Goal: Task Accomplishment & Management: Complete application form

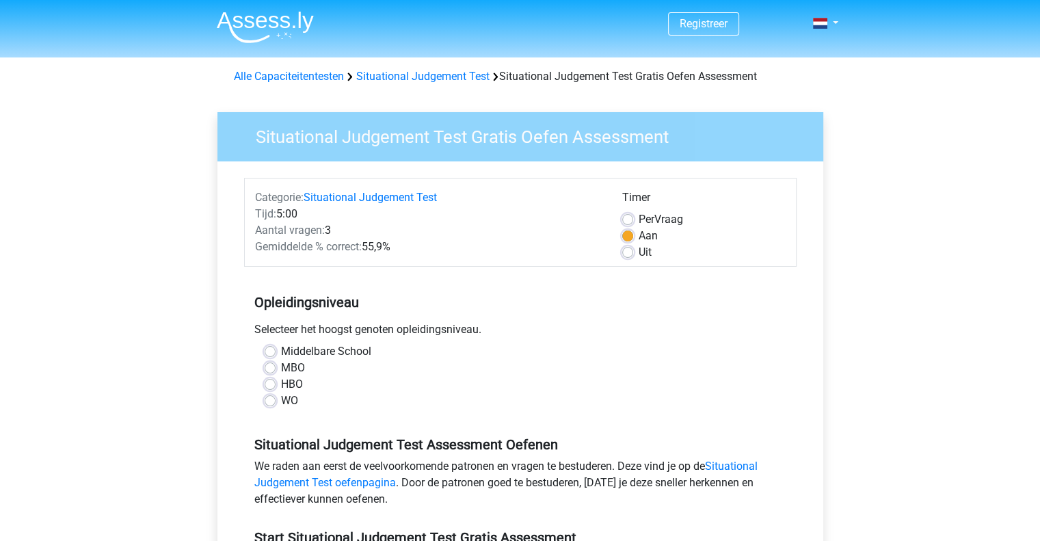
click at [281, 388] on label "HBO" at bounding box center [292, 384] width 22 height 16
click at [271, 388] on input "HBO" at bounding box center [270, 383] width 11 height 14
radio input "true"
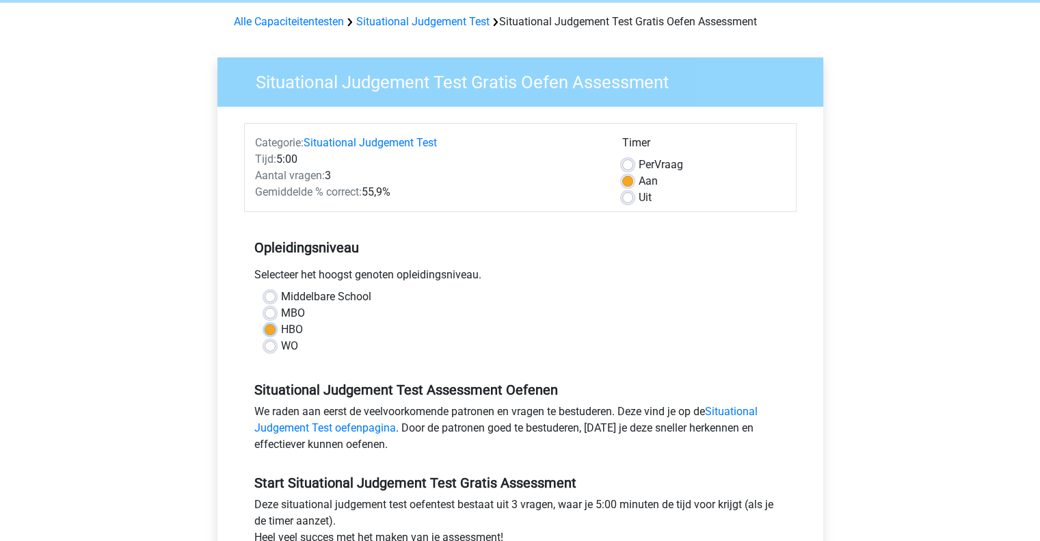
scroll to position [274, 0]
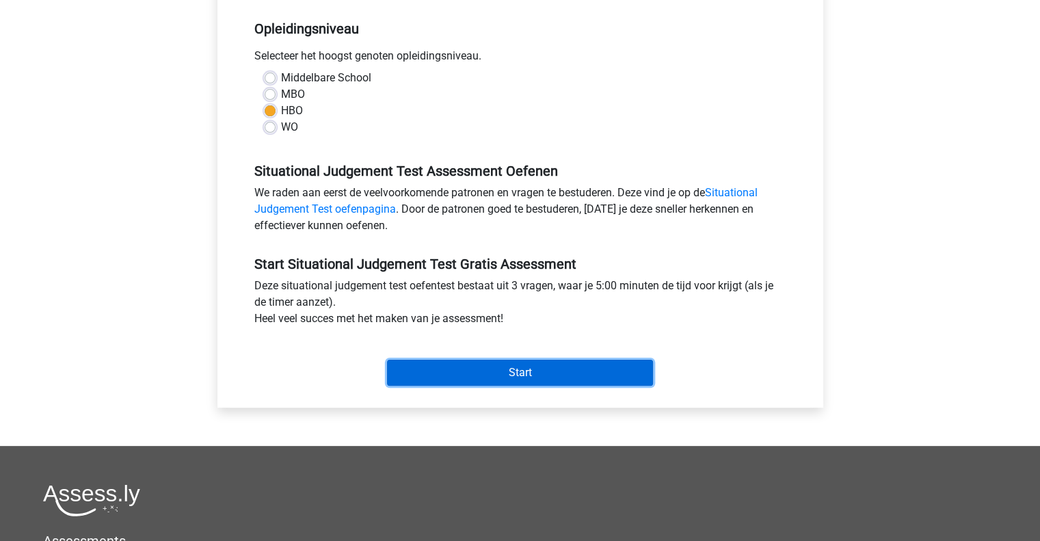
click at [479, 374] on input "Start" at bounding box center [520, 373] width 266 height 26
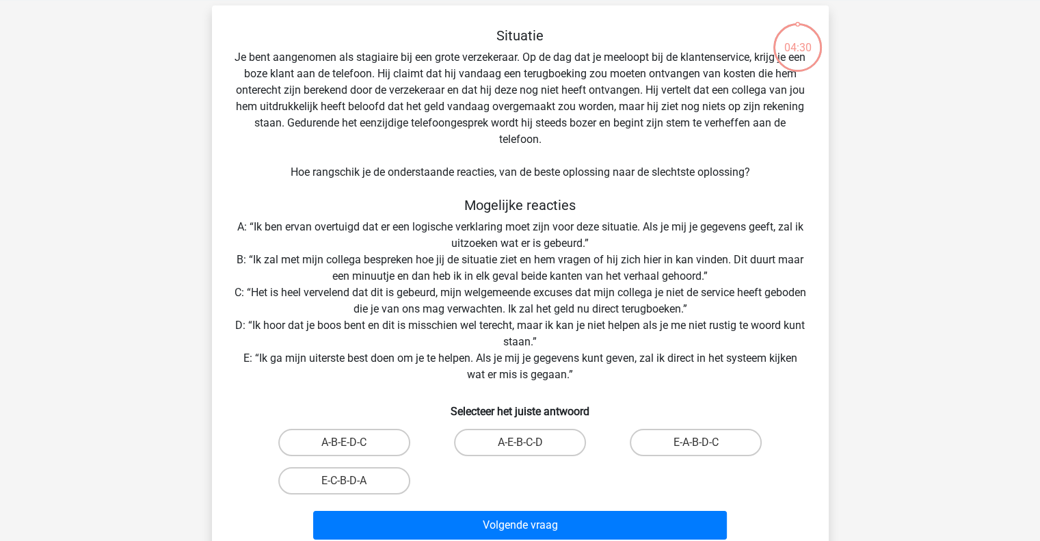
scroll to position [137, 0]
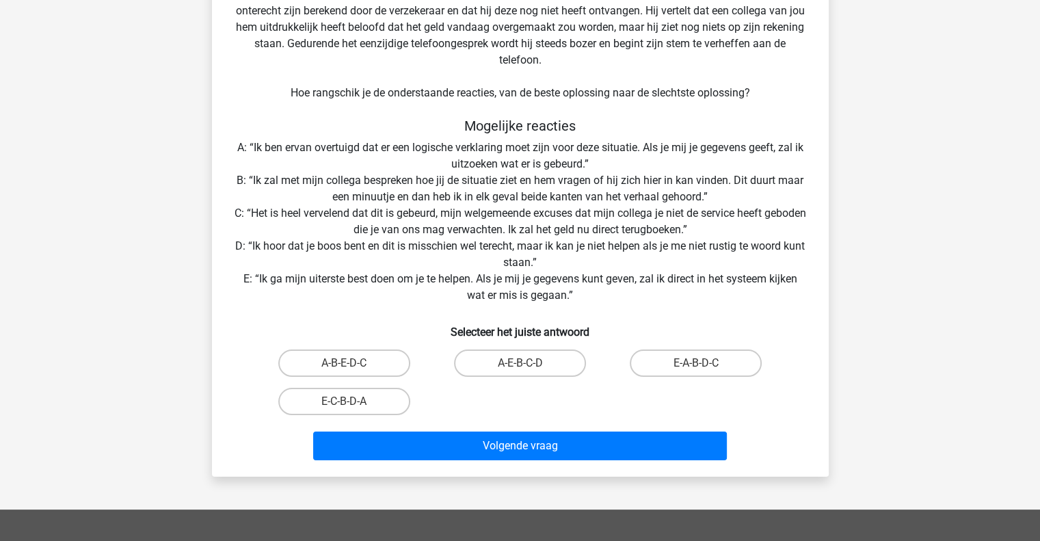
click at [317, 210] on div "Situatie Je bent aangenomen als stagiaire bij een grote verzekeraar. Op de dag …" at bounding box center [520, 207] width 606 height 518
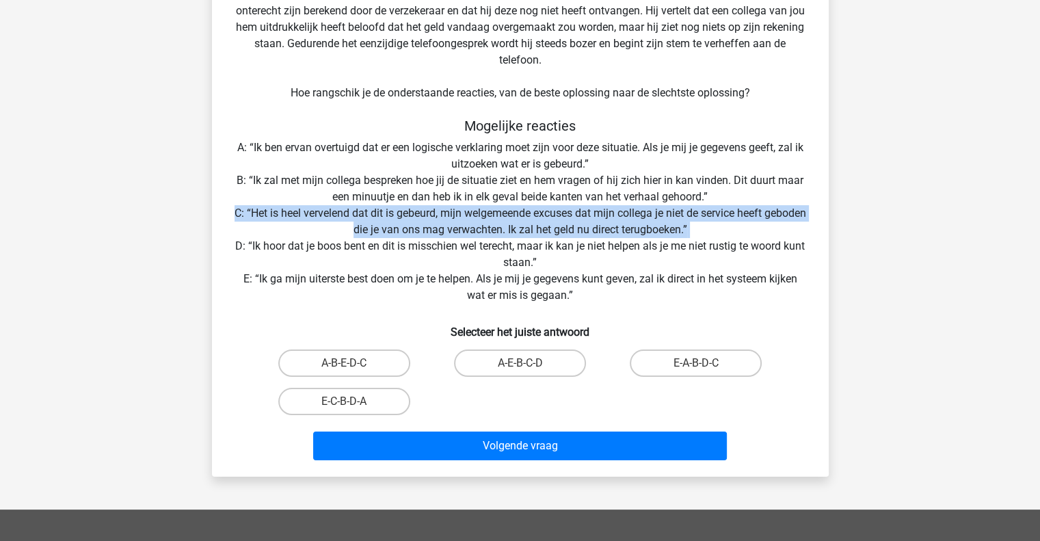
click at [317, 210] on div "Situatie Je bent aangenomen als stagiaire bij een grote verzekeraar. Op de dag …" at bounding box center [520, 207] width 606 height 518
click at [733, 364] on label "E-A-B-D-C" at bounding box center [696, 362] width 132 height 27
click at [705, 364] on input "E-A-B-D-C" at bounding box center [700, 367] width 9 height 9
radio input "true"
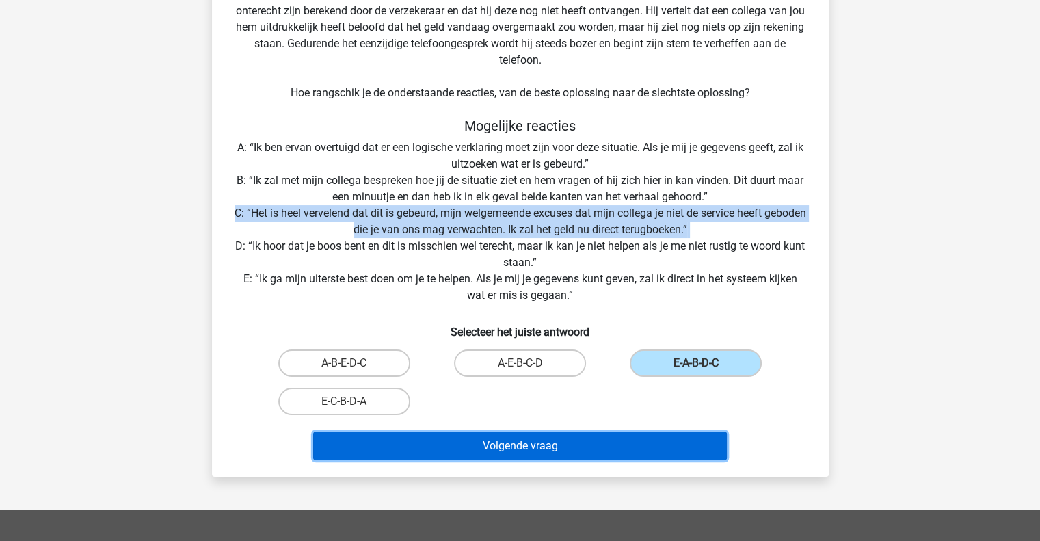
click at [485, 451] on button "Volgende vraag" at bounding box center [520, 445] width 414 height 29
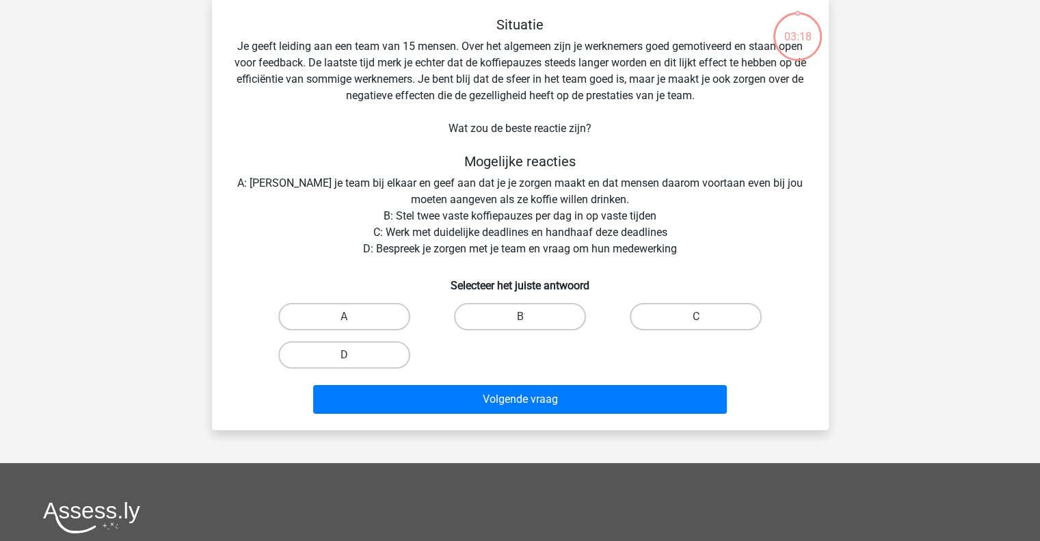
scroll to position [63, 0]
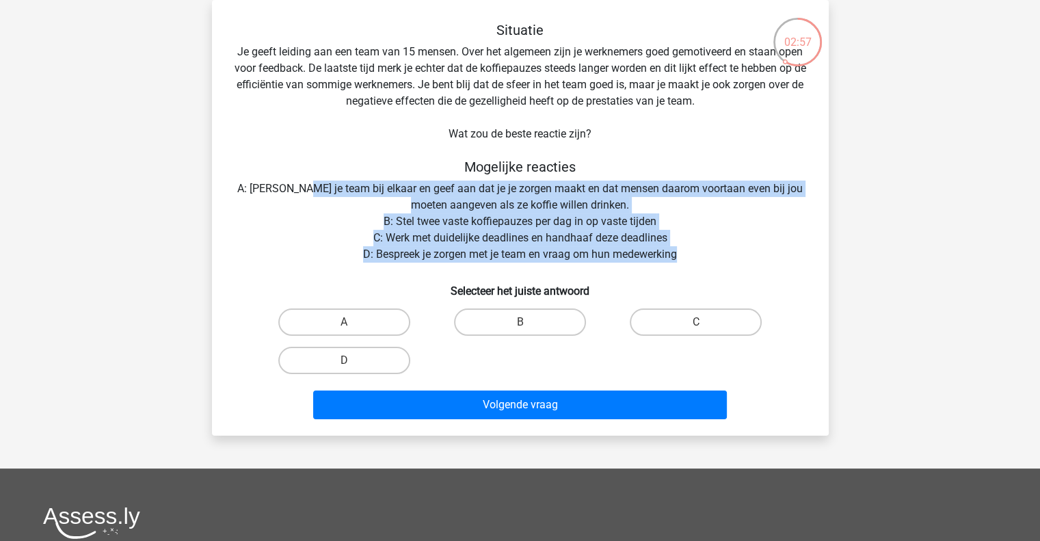
drag, startPoint x: 306, startPoint y: 191, endPoint x: 753, endPoint y: 254, distance: 451.0
click at [753, 254] on div "Situatie Je geeft leiding aan een team van 15 mensen. Over het algemeen zijn je…" at bounding box center [520, 223] width 606 height 403
click at [312, 194] on div "Situatie Je geeft leiding aan een team van 15 mensen. Over het algemeen zijn je…" at bounding box center [520, 223] width 606 height 403
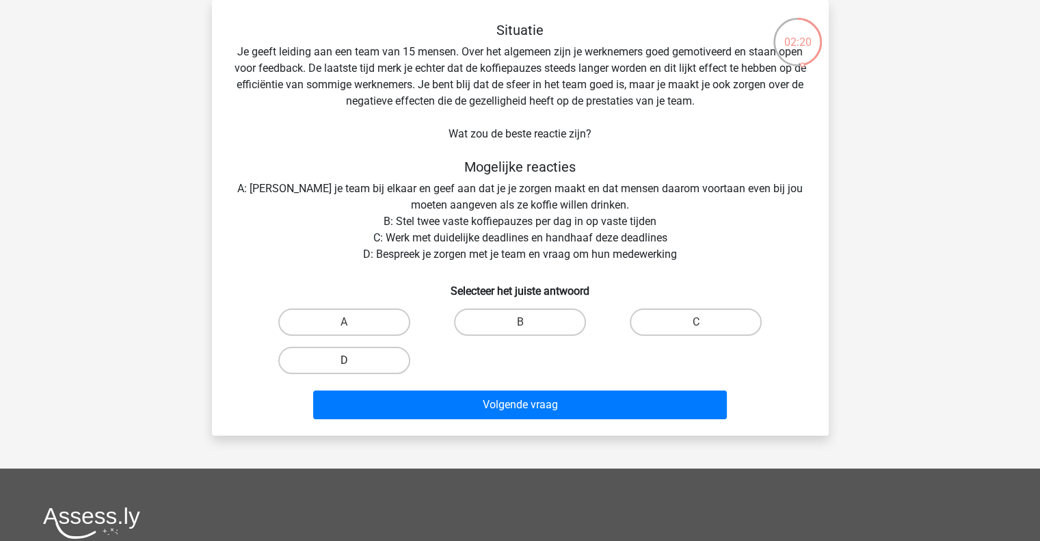
click at [362, 361] on label "D" at bounding box center [344, 360] width 132 height 27
click at [353, 361] on input "D" at bounding box center [348, 364] width 9 height 9
radio input "true"
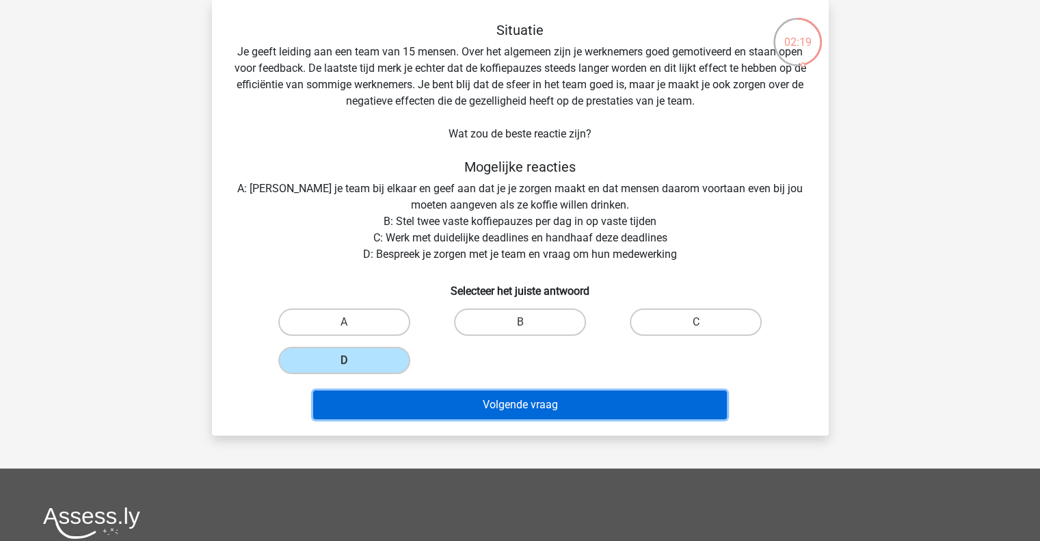
click at [454, 404] on button "Volgende vraag" at bounding box center [520, 404] width 414 height 29
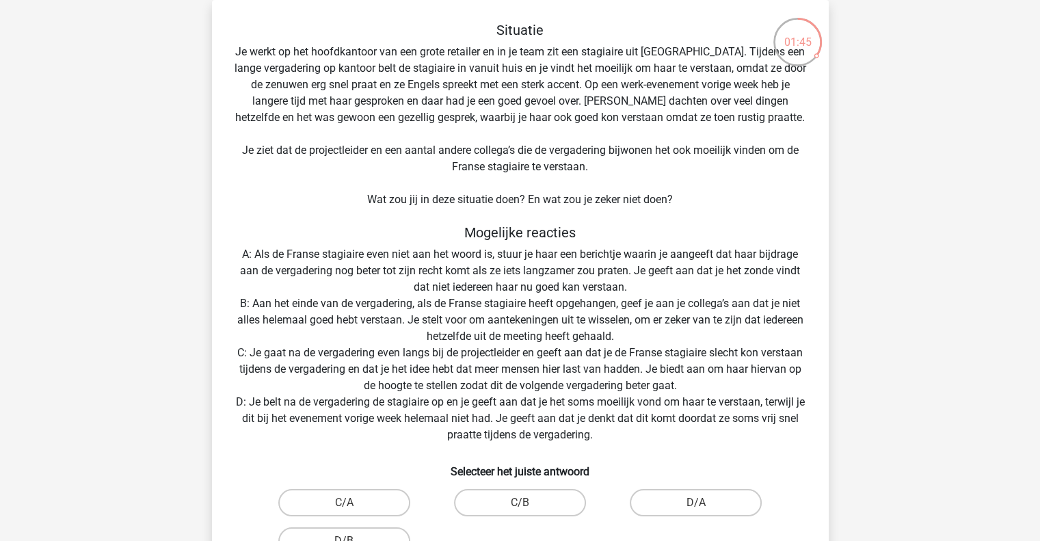
click at [367, 157] on div "Situatie Je werkt op het hoofdkantoor van een grote retailer en in je team zit …" at bounding box center [520, 313] width 606 height 583
click at [366, 157] on div "Situatie Je werkt op het hoofdkantoor van een grote retailer en in je team zit …" at bounding box center [520, 313] width 606 height 583
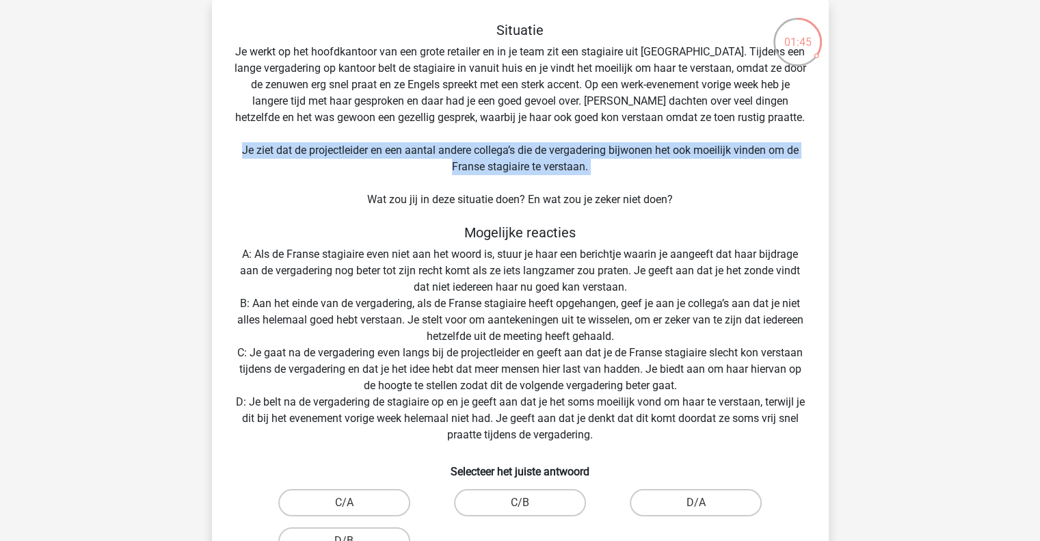
click at [366, 157] on div "Situatie Je werkt op het hoofdkantoor van een grote retailer en in je team zit …" at bounding box center [520, 313] width 606 height 583
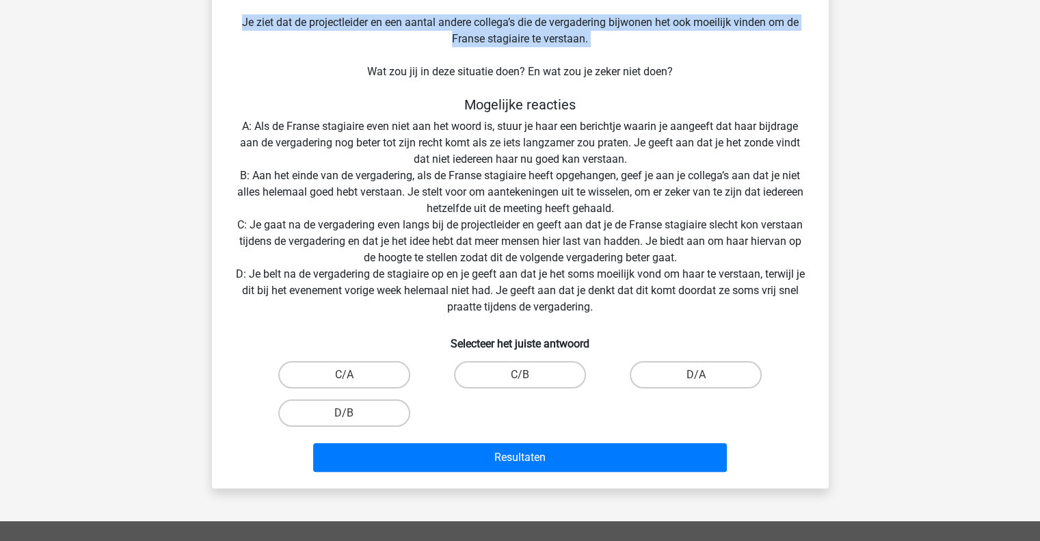
scroll to position [200, 0]
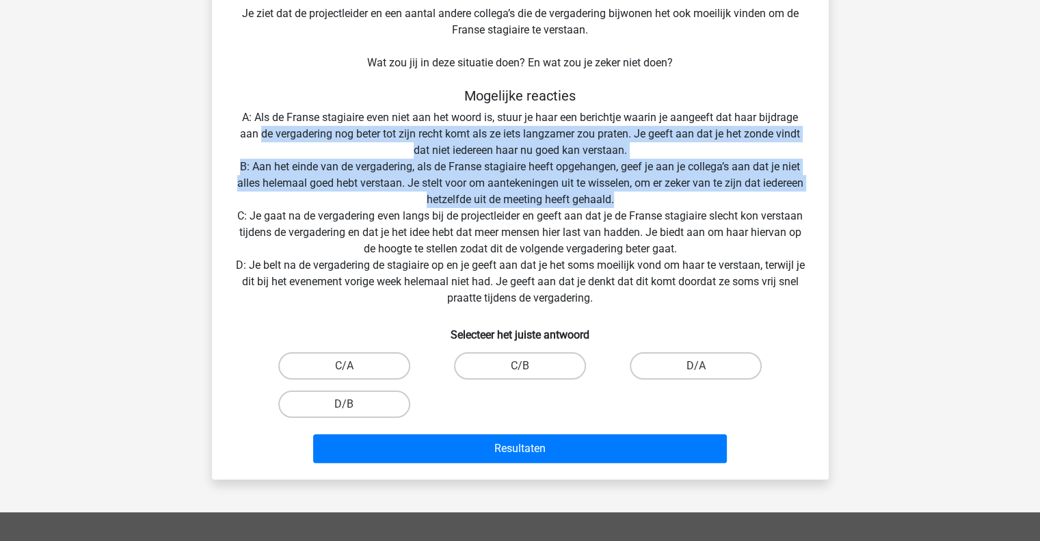
drag, startPoint x: 260, startPoint y: 138, endPoint x: 799, endPoint y: 204, distance: 542.9
click at [799, 204] on div "Situatie Je werkt op het hoofdkantoor van een grote retailer en in je team zit …" at bounding box center [520, 176] width 606 height 583
click at [689, 178] on div "Situatie Je werkt op het hoofdkantoor van een grote retailer en in je team zit …" at bounding box center [520, 176] width 606 height 583
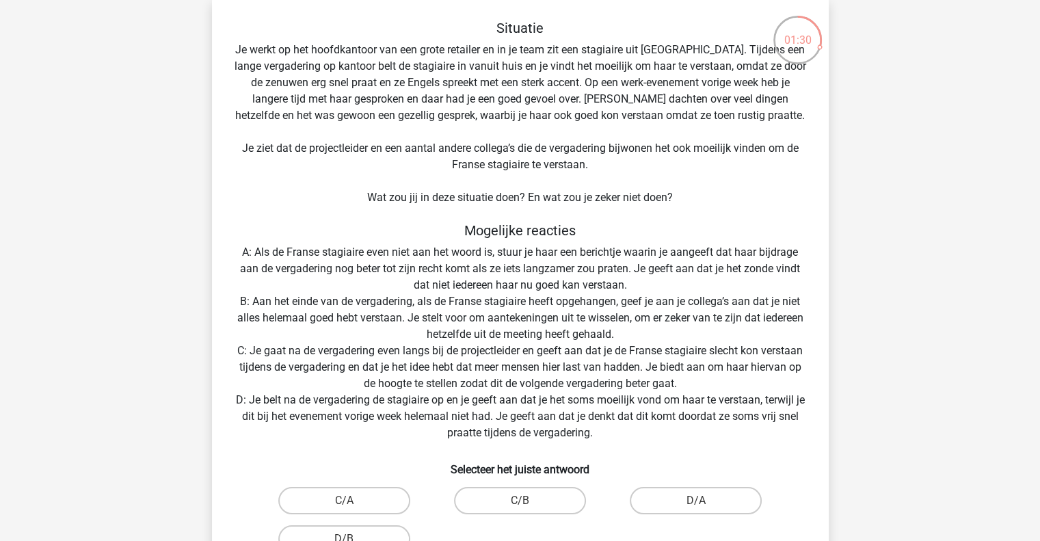
scroll to position [63, 0]
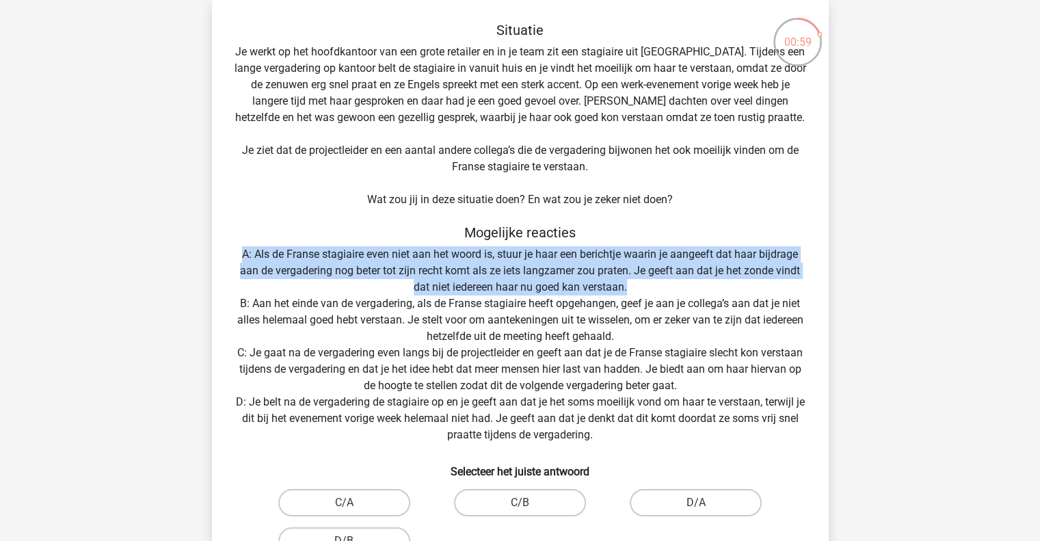
drag, startPoint x: 642, startPoint y: 286, endPoint x: 212, endPoint y: 250, distance: 431.7
click at [212, 250] on div "Situatie Je werkt op het hoofdkantoor van een grote retailer en in je team zit …" at bounding box center [520, 308] width 617 height 616
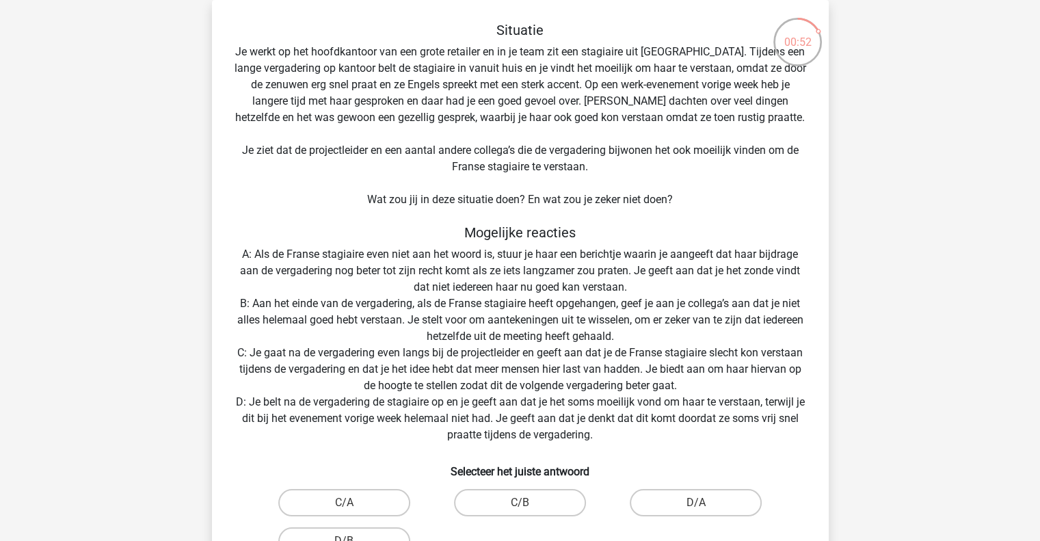
click at [488, 305] on div "Situatie Je werkt op het hoofdkantoor van een grote retailer en in je team zit …" at bounding box center [520, 313] width 606 height 583
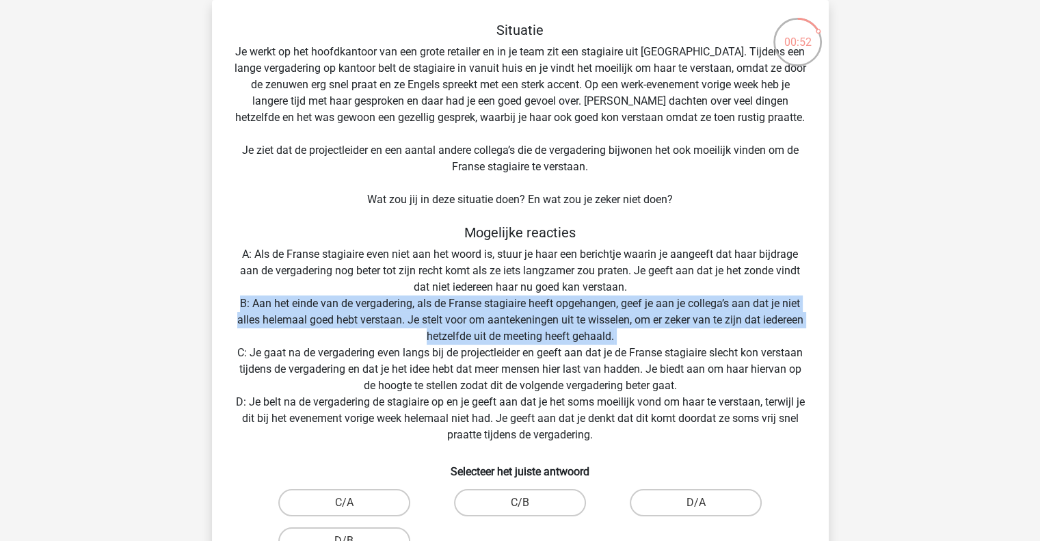
click at [488, 305] on div "Situatie Je werkt op het hoofdkantoor van een grote retailer en in je team zit …" at bounding box center [520, 313] width 606 height 583
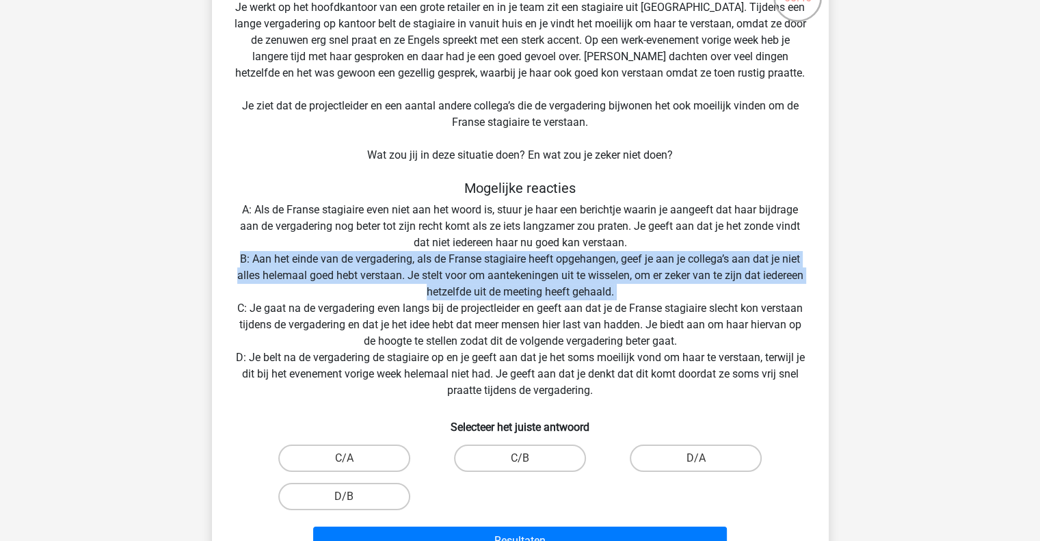
scroll to position [131, 0]
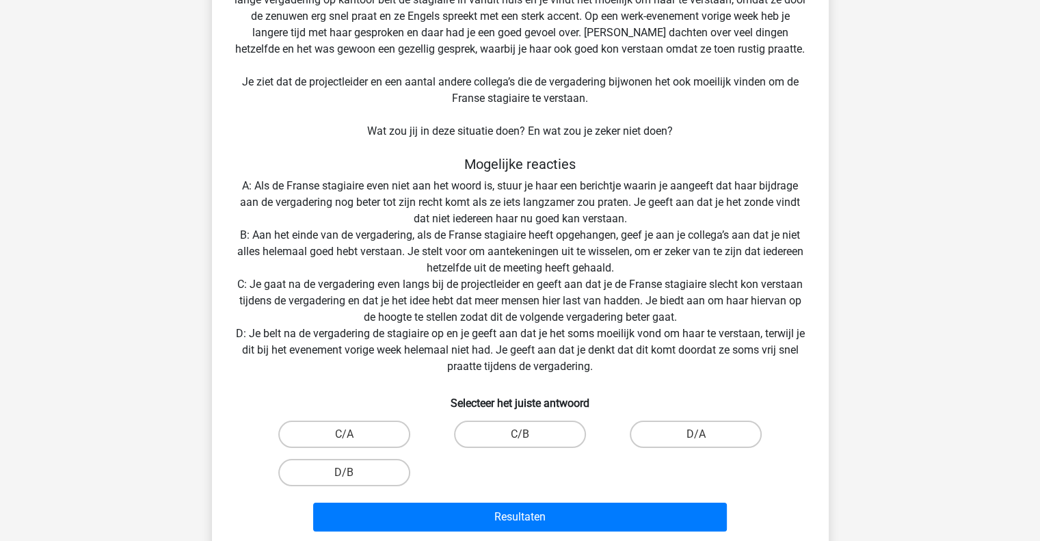
click at [444, 297] on div "Situatie Je werkt op het hoofdkantoor van een grote retailer en in je team zit …" at bounding box center [520, 244] width 606 height 583
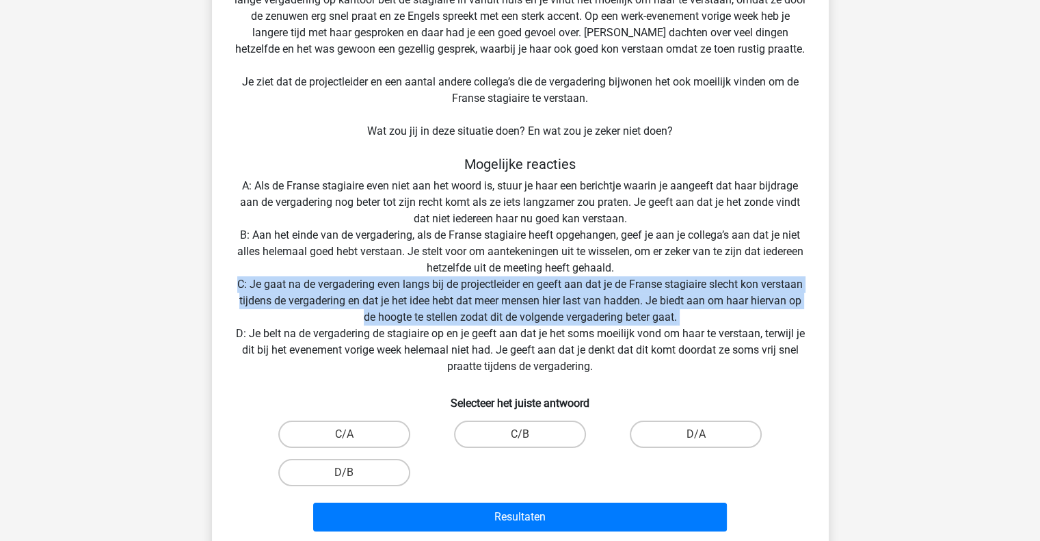
click at [444, 297] on div "Situatie Je werkt op het hoofdkantoor van een grote retailer en in je team zit …" at bounding box center [520, 244] width 606 height 583
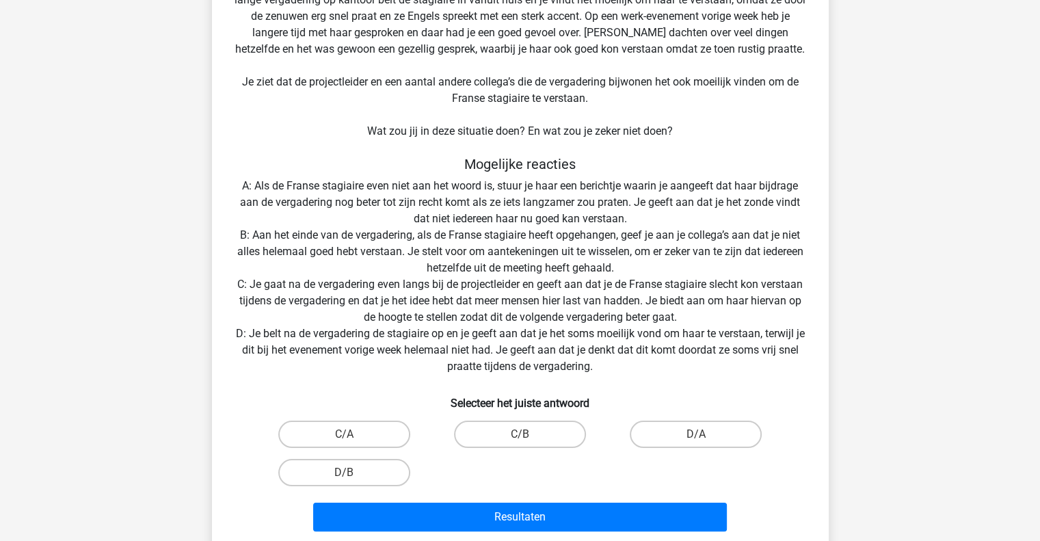
click at [477, 337] on div "Situatie Je werkt op het hoofdkantoor van een grote retailer en in je team zit …" at bounding box center [520, 244] width 606 height 583
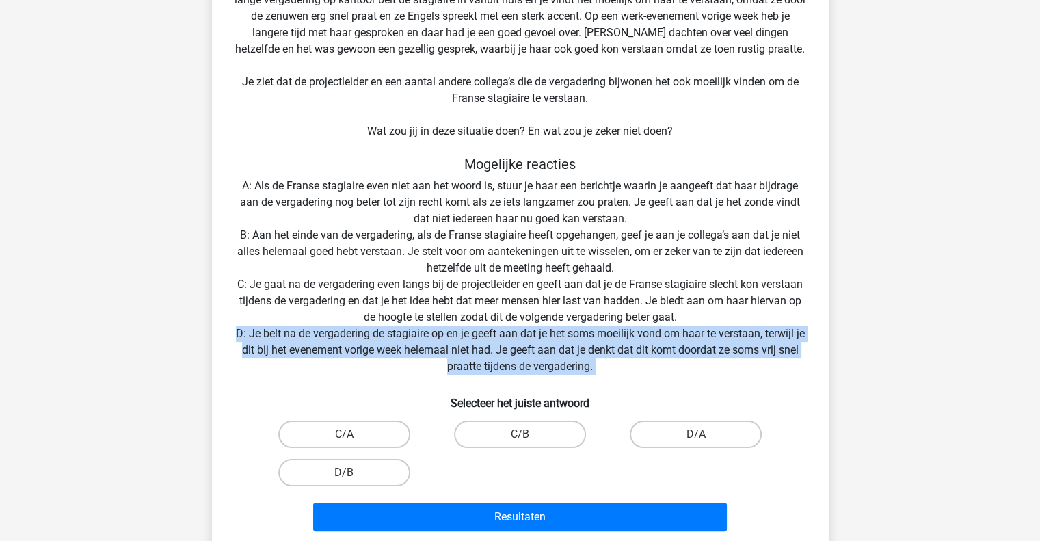
click at [477, 337] on div "Situatie Je werkt op het hoofdkantoor van een grote retailer en in je team zit …" at bounding box center [520, 244] width 606 height 583
click at [533, 355] on div "Situatie Je werkt op het hoofdkantoor van een grote retailer en in je team zit …" at bounding box center [520, 244] width 606 height 583
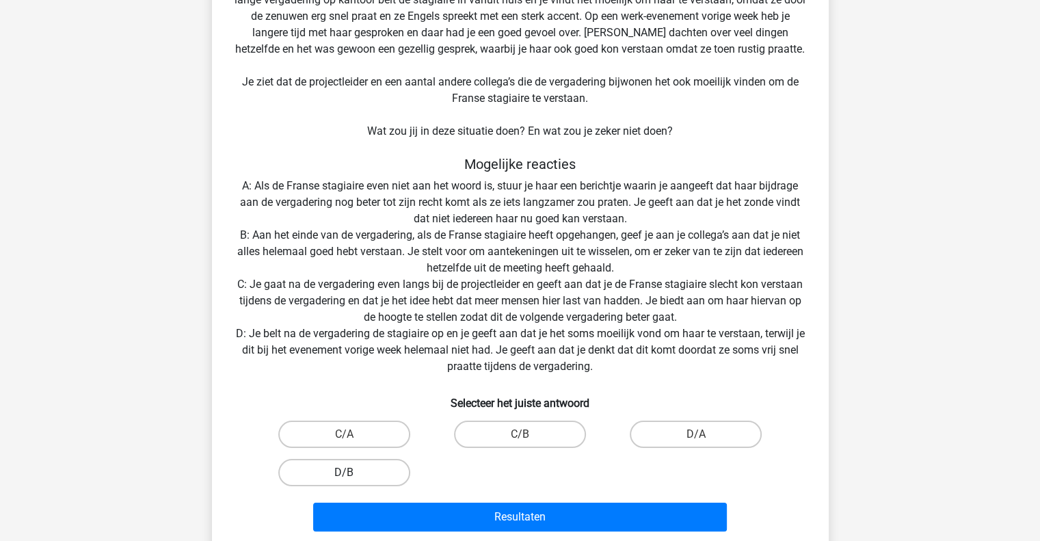
click at [353, 477] on label "D/B" at bounding box center [344, 472] width 132 height 27
click at [353, 477] on input "D/B" at bounding box center [348, 477] width 9 height 9
radio input "true"
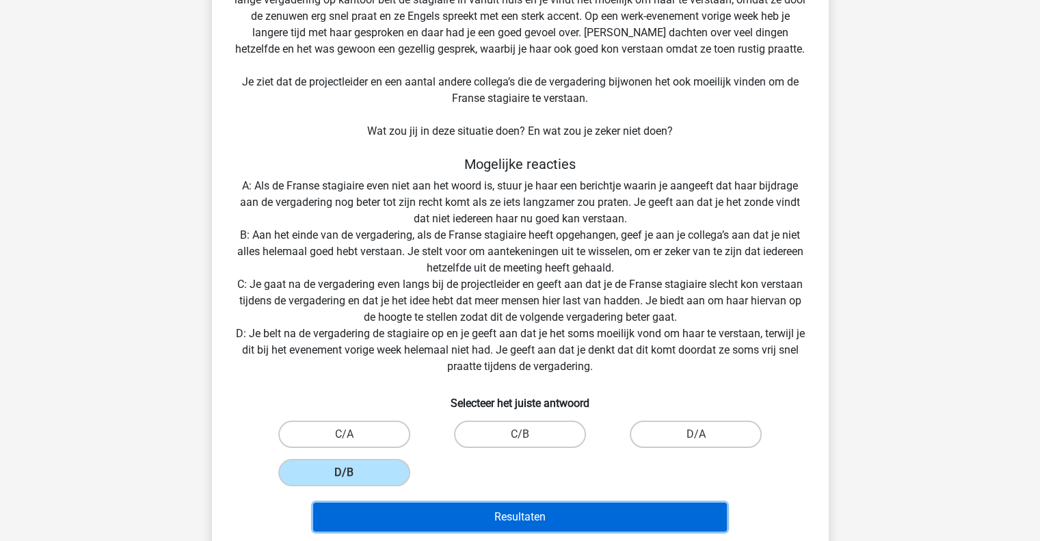
click at [516, 514] on button "Resultaten" at bounding box center [520, 517] width 414 height 29
